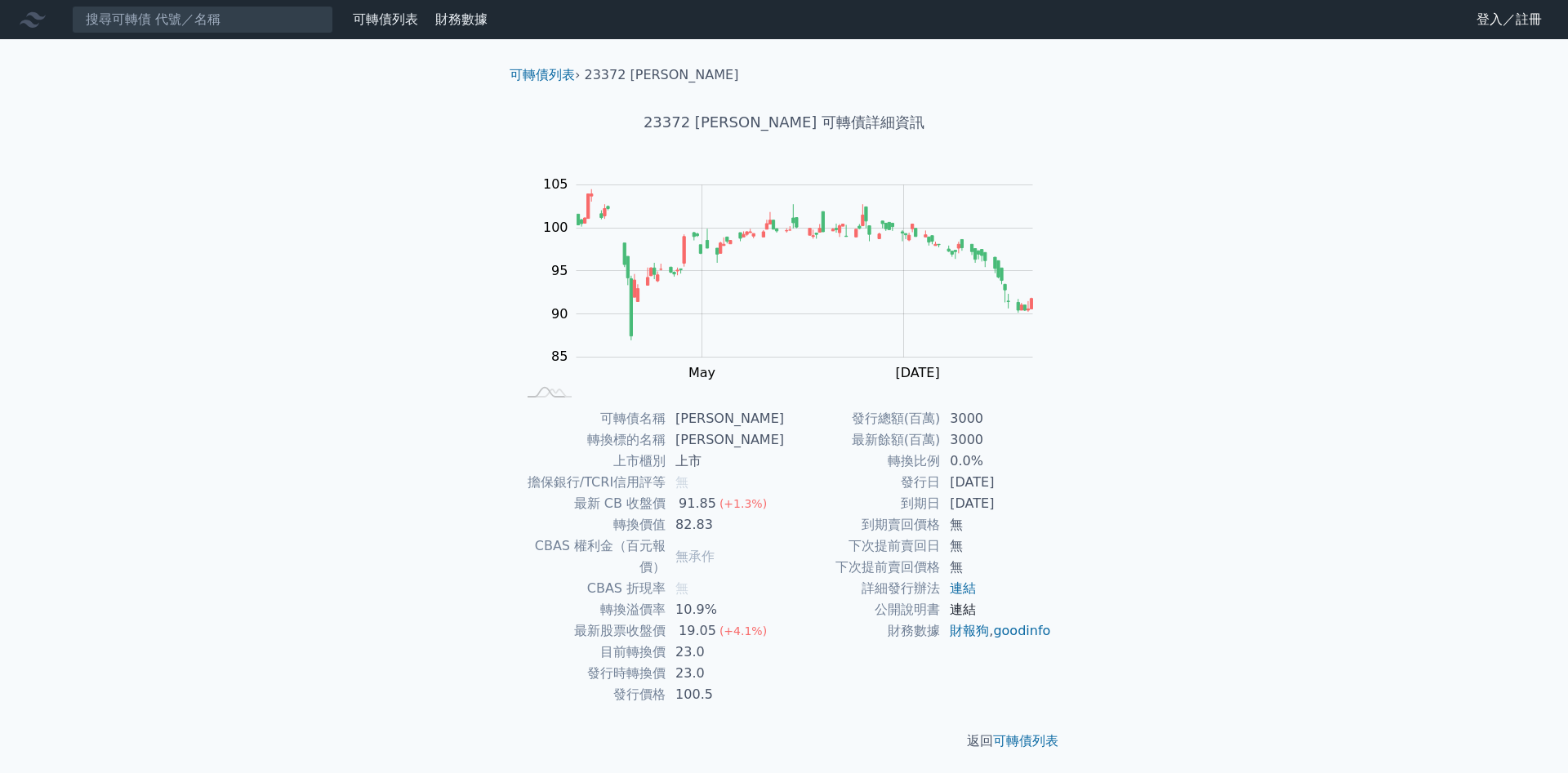
click at [962, 608] on link "連結" at bounding box center [962, 609] width 26 height 15
click at [965, 584] on link "連結" at bounding box center [962, 588] width 26 height 15
click at [960, 607] on link "連結" at bounding box center [962, 609] width 26 height 15
